Goal: Find specific page/section: Locate item on page

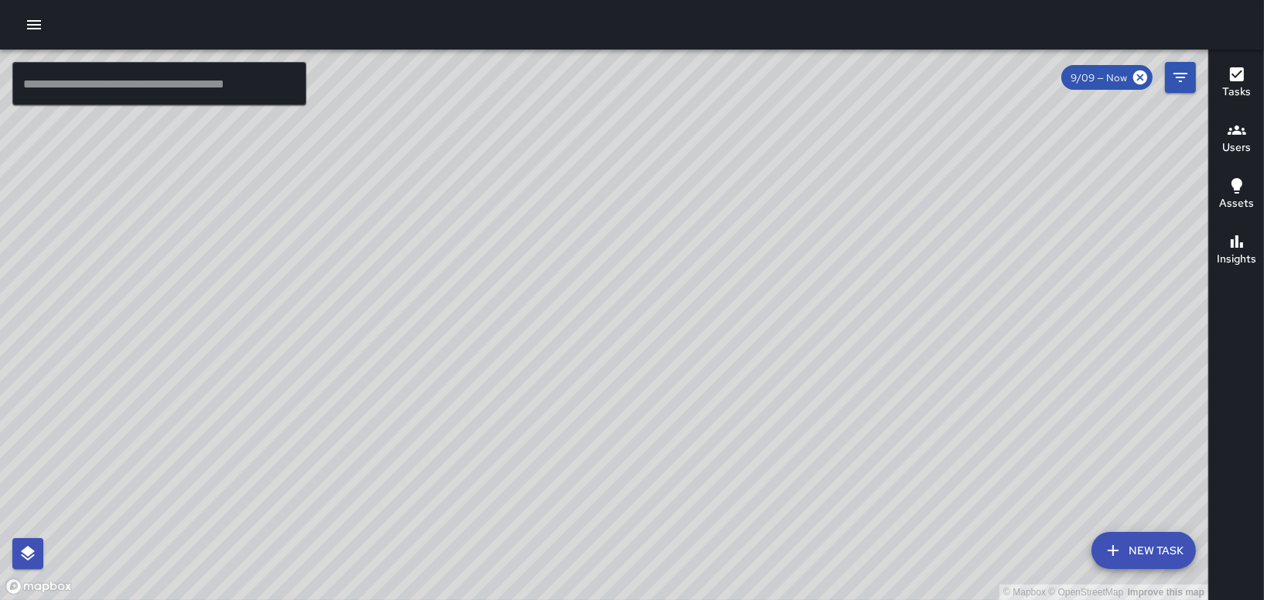
drag, startPoint x: 460, startPoint y: 134, endPoint x: 429, endPoint y: 272, distance: 142.1
click at [429, 272] on div "© Mapbox © OpenStreetMap Improve this map" at bounding box center [604, 325] width 1208 height 550
drag, startPoint x: 692, startPoint y: 370, endPoint x: 579, endPoint y: 338, distance: 117.3
click at [591, 342] on div "© Mapbox © OpenStreetMap Improve this map" at bounding box center [604, 325] width 1208 height 550
click at [95, 83] on input "text" at bounding box center [159, 83] width 294 height 43
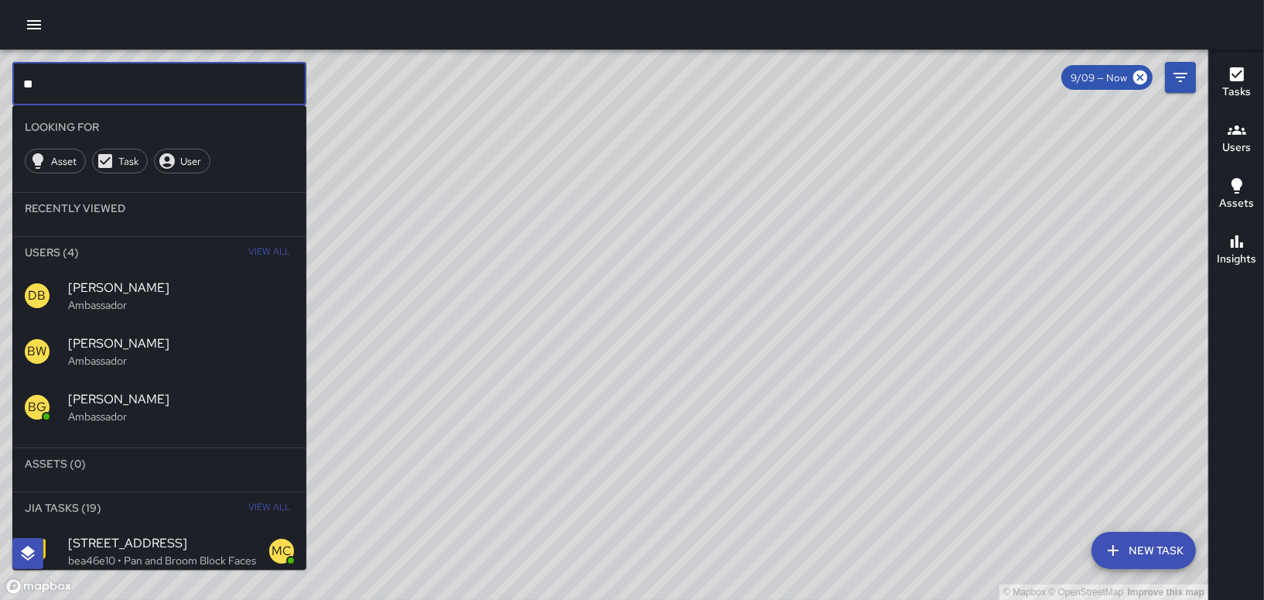
type input "**"
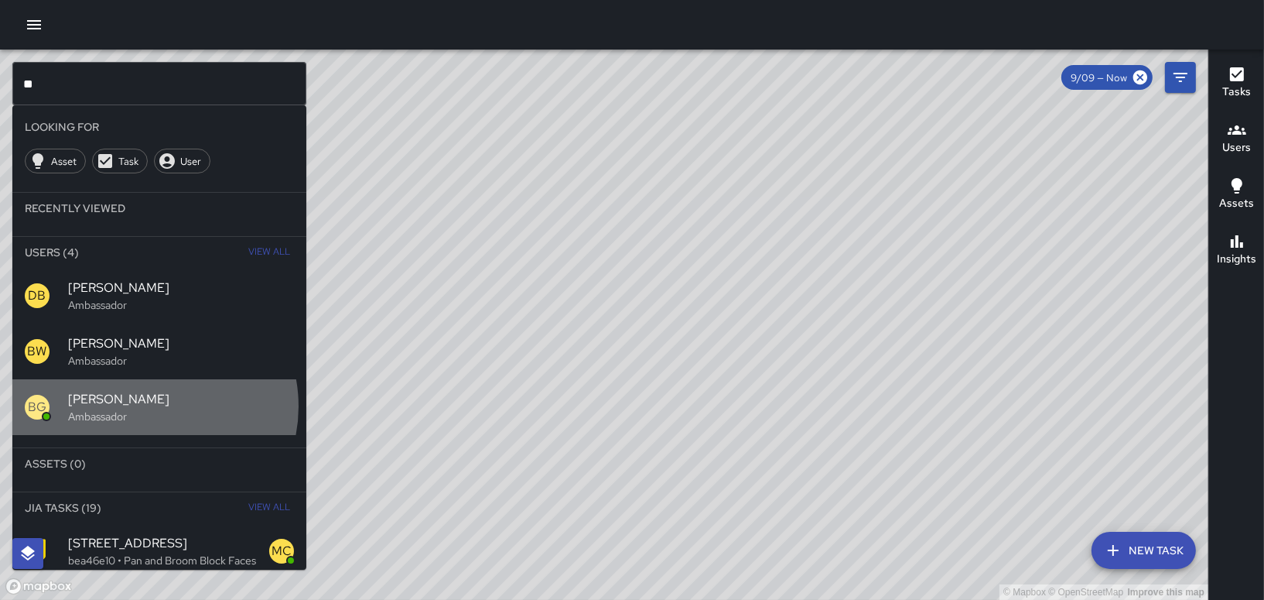
click at [148, 406] on span "[PERSON_NAME]" at bounding box center [181, 399] width 226 height 19
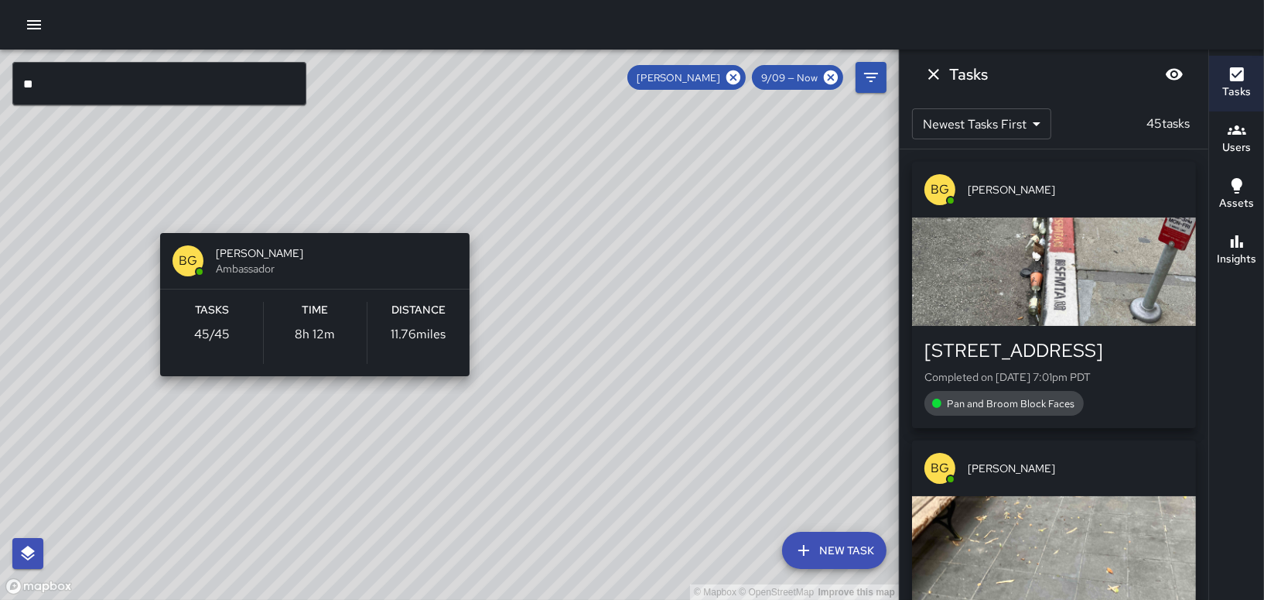
drag, startPoint x: 286, startPoint y: 227, endPoint x: 292, endPoint y: 277, distance: 49.8
click at [292, 277] on div "© Mapbox © OpenStreetMap Improve this map BG [PERSON_NAME] Ambassador Tasks 45 …" at bounding box center [449, 325] width 899 height 550
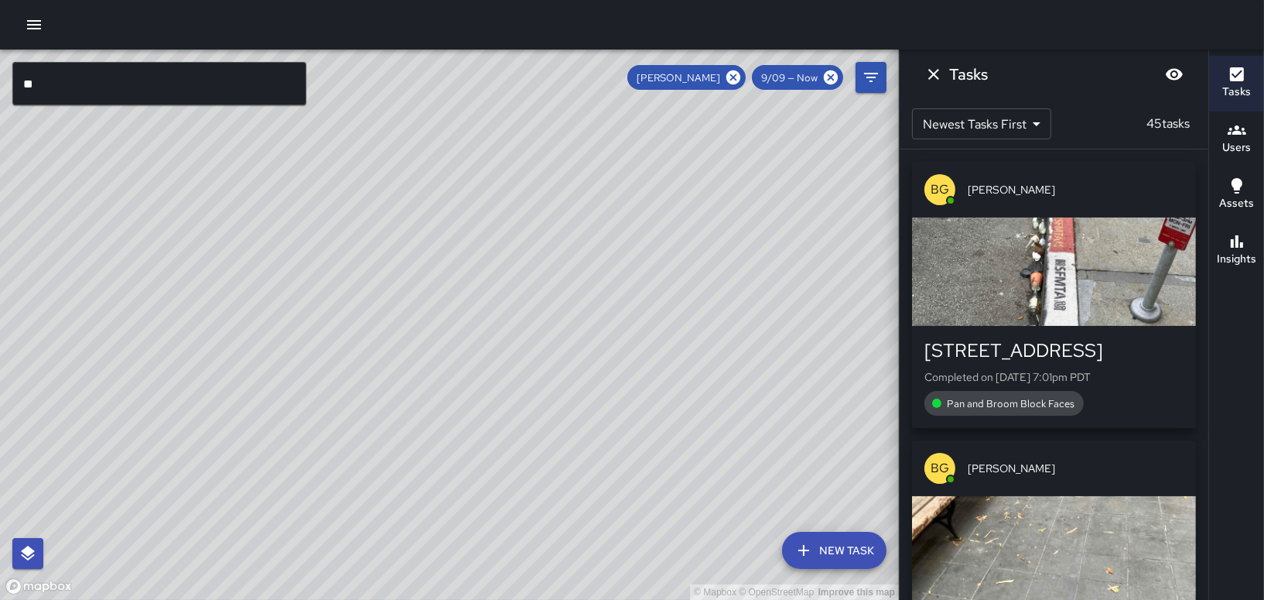
drag, startPoint x: 261, startPoint y: 252, endPoint x: 404, endPoint y: 269, distance: 144.1
click at [404, 269] on div "© Mapbox © OpenStreetMap Improve this map" at bounding box center [449, 325] width 899 height 550
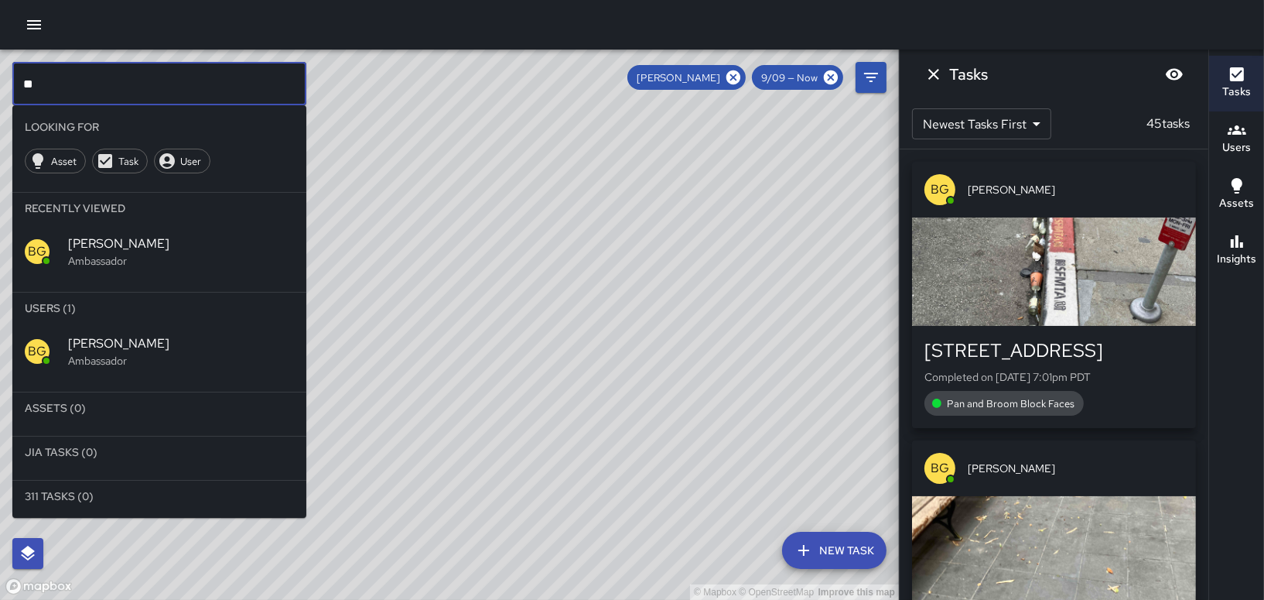
drag, startPoint x: 63, startPoint y: 84, endPoint x: 0, endPoint y: 76, distance: 63.1
click at [0, 77] on html "© Mapbox © OpenStreetMap Improve this map ** ​ Looking For Asset Task User Rece…" at bounding box center [632, 300] width 1264 height 600
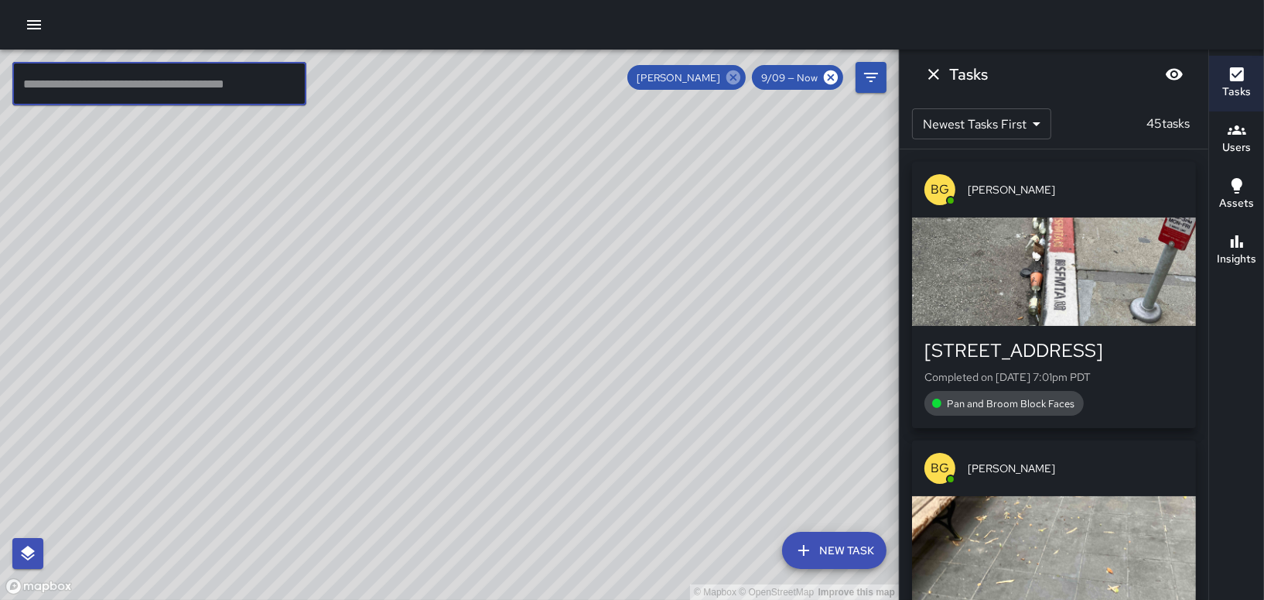
click at [738, 74] on icon at bounding box center [733, 77] width 17 height 17
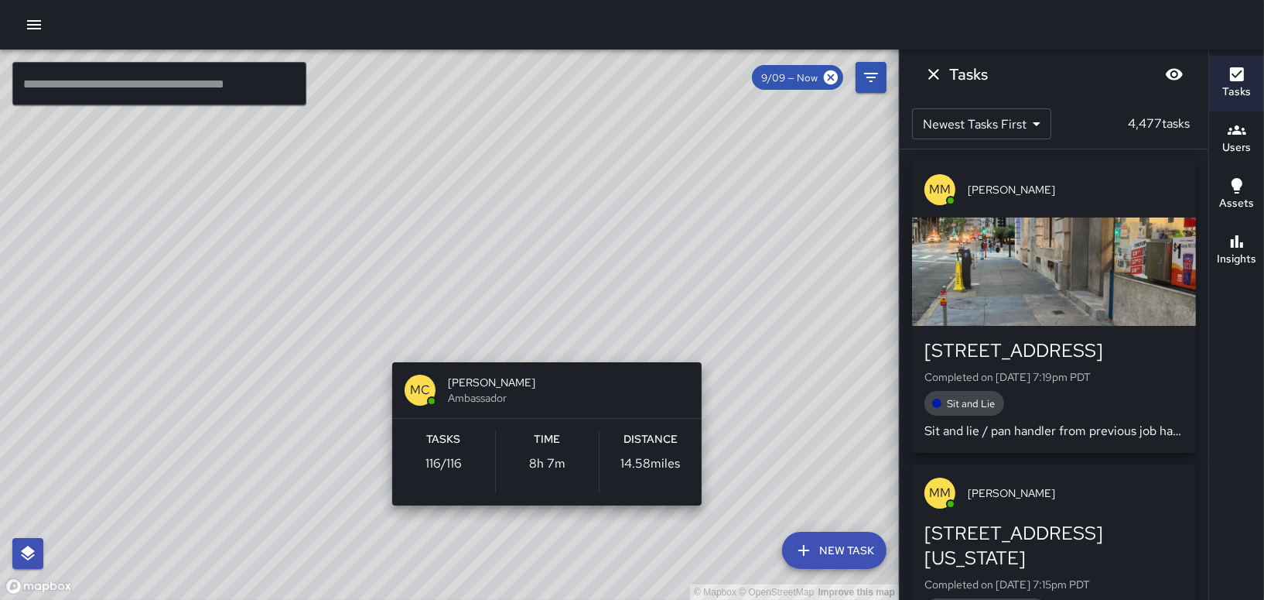
drag, startPoint x: 541, startPoint y: 282, endPoint x: 522, endPoint y: 360, distance: 80.3
click at [522, 360] on div "© Mapbox © OpenStreetMap Improve this map MC [PERSON_NAME] Ambassador Tasks 116…" at bounding box center [449, 325] width 899 height 550
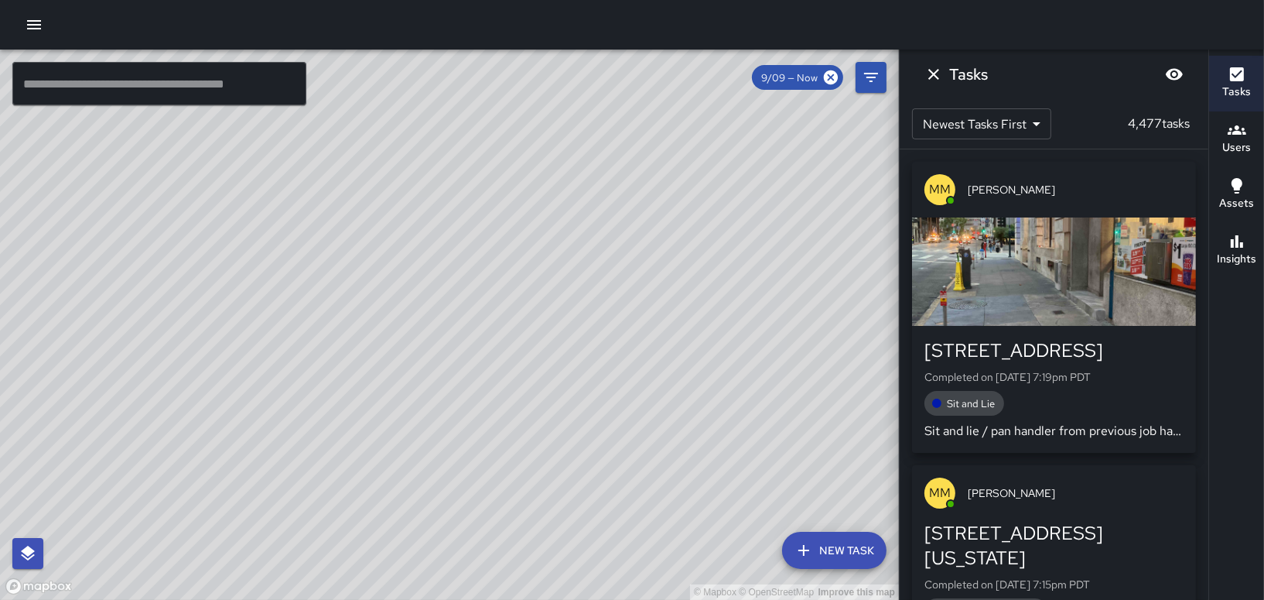
drag, startPoint x: 555, startPoint y: 338, endPoint x: 528, endPoint y: 302, distance: 44.7
click at [528, 302] on div "© Mapbox © OpenStreetMap Improve this map" at bounding box center [449, 325] width 899 height 550
